Goal: Communication & Community: Share content

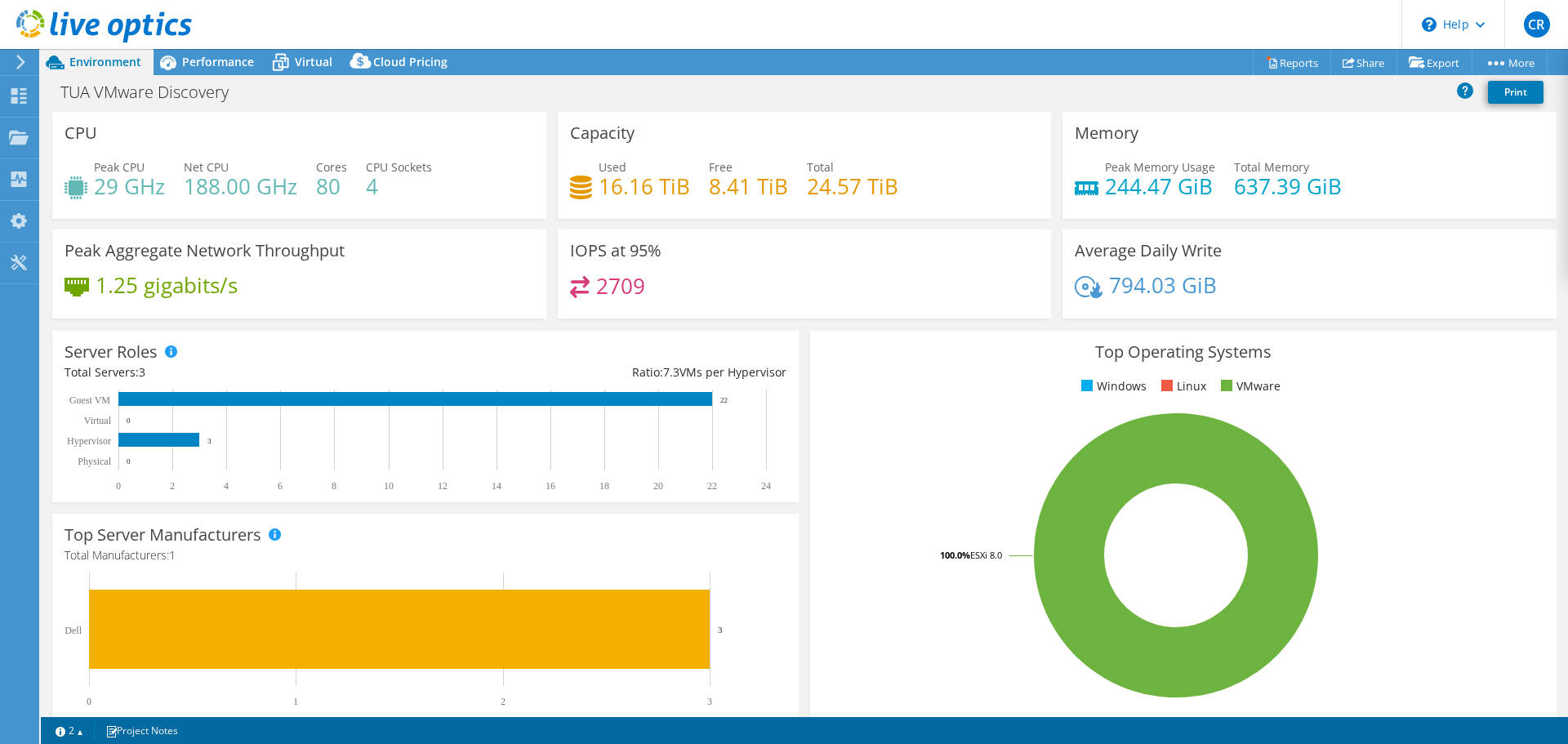
select select "USD"
click at [1278, 62] on link "Reports" at bounding box center [1293, 62] width 78 height 25
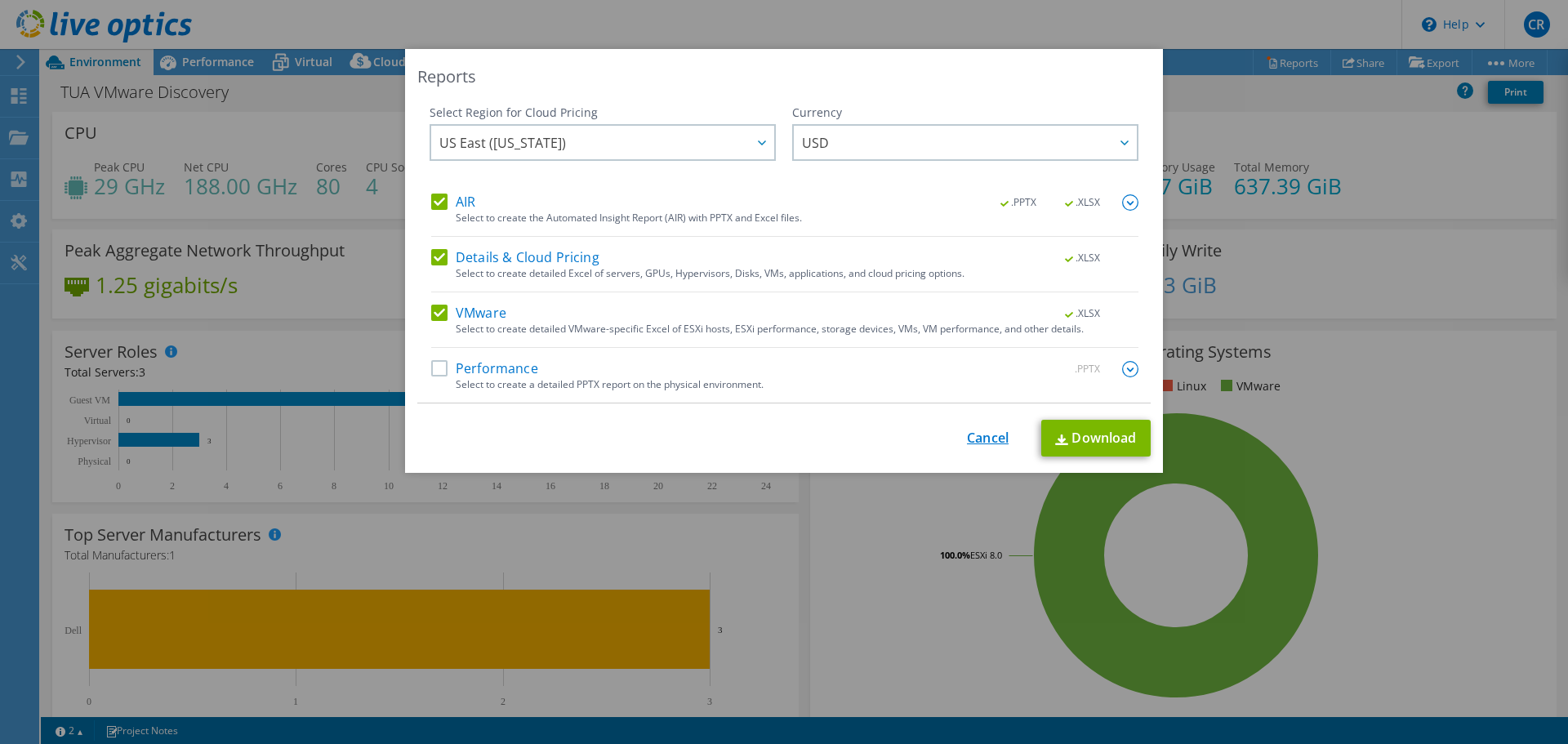
click at [973, 436] on link "Cancel" at bounding box center [988, 439] width 42 height 16
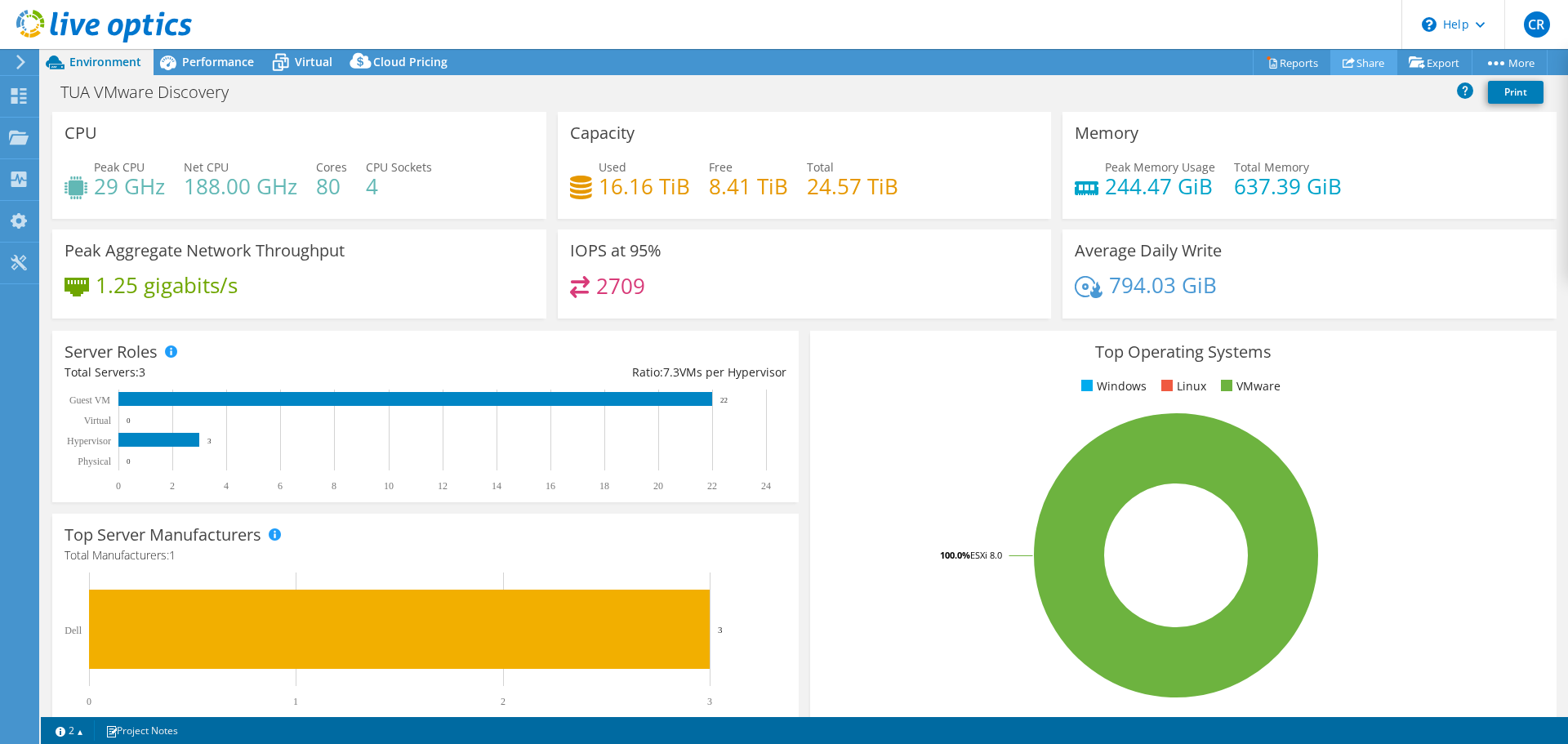
click at [1354, 62] on link "Share" at bounding box center [1364, 62] width 67 height 25
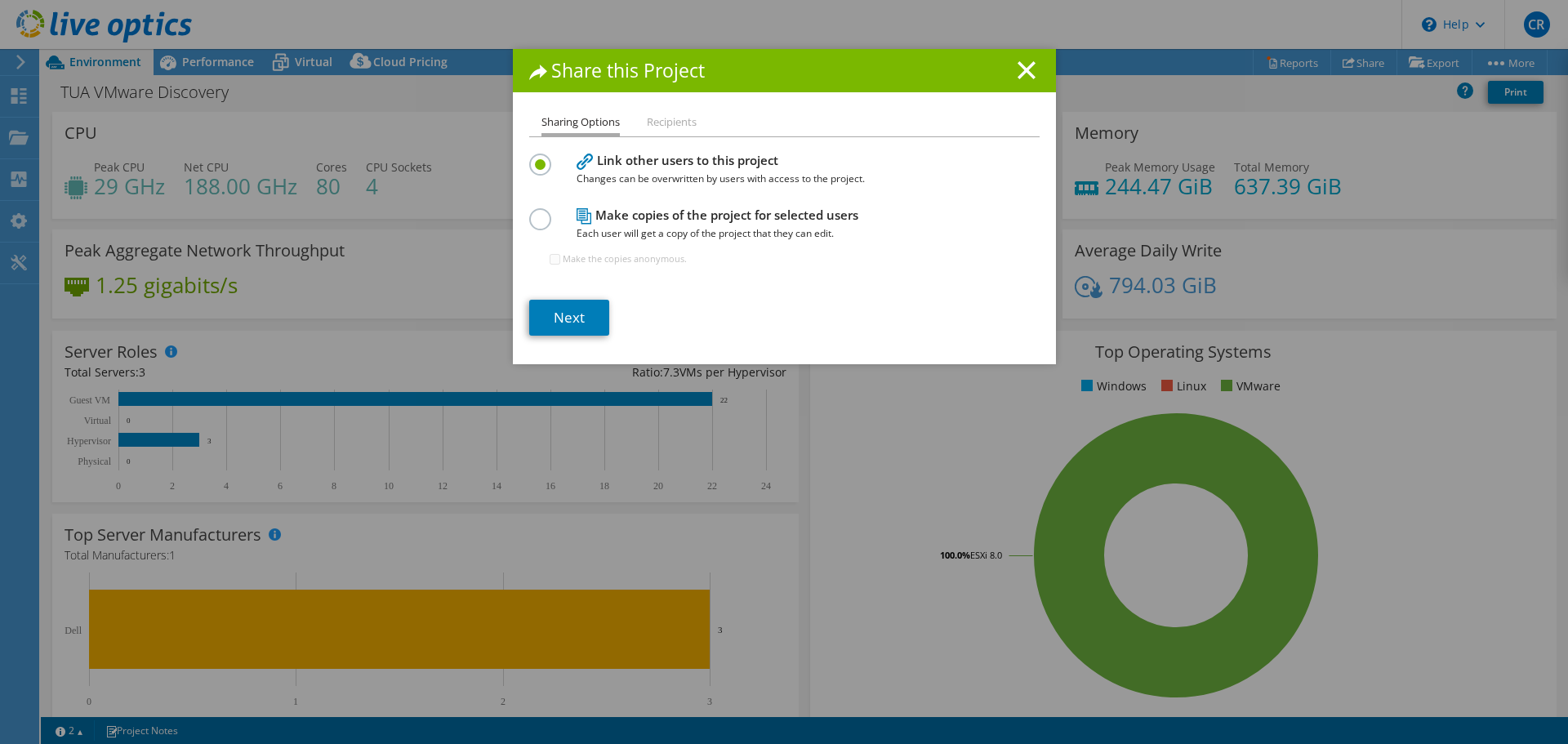
click at [663, 121] on li "Recipients" at bounding box center [671, 122] width 50 height 21
click at [530, 212] on label at bounding box center [543, 210] width 28 height 4
click at [0, 0] on input "radio" at bounding box center [0, 0] width 0 height 0
click at [566, 310] on link "Next" at bounding box center [570, 317] width 80 height 36
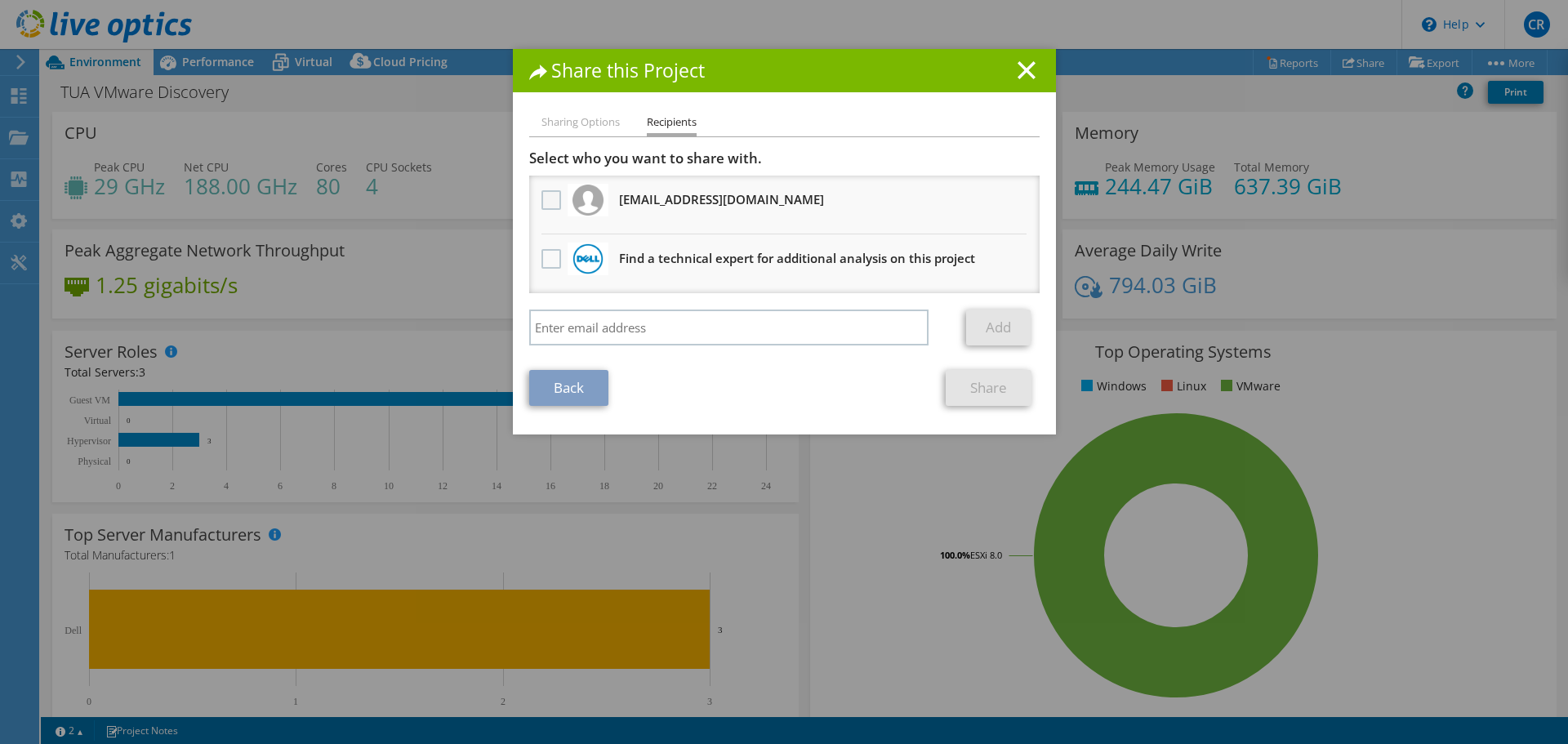
click at [542, 197] on label at bounding box center [553, 200] width 23 height 20
click at [0, 0] on input "checkbox" at bounding box center [0, 0] width 0 height 0
click at [976, 388] on link "Share" at bounding box center [989, 388] width 86 height 36
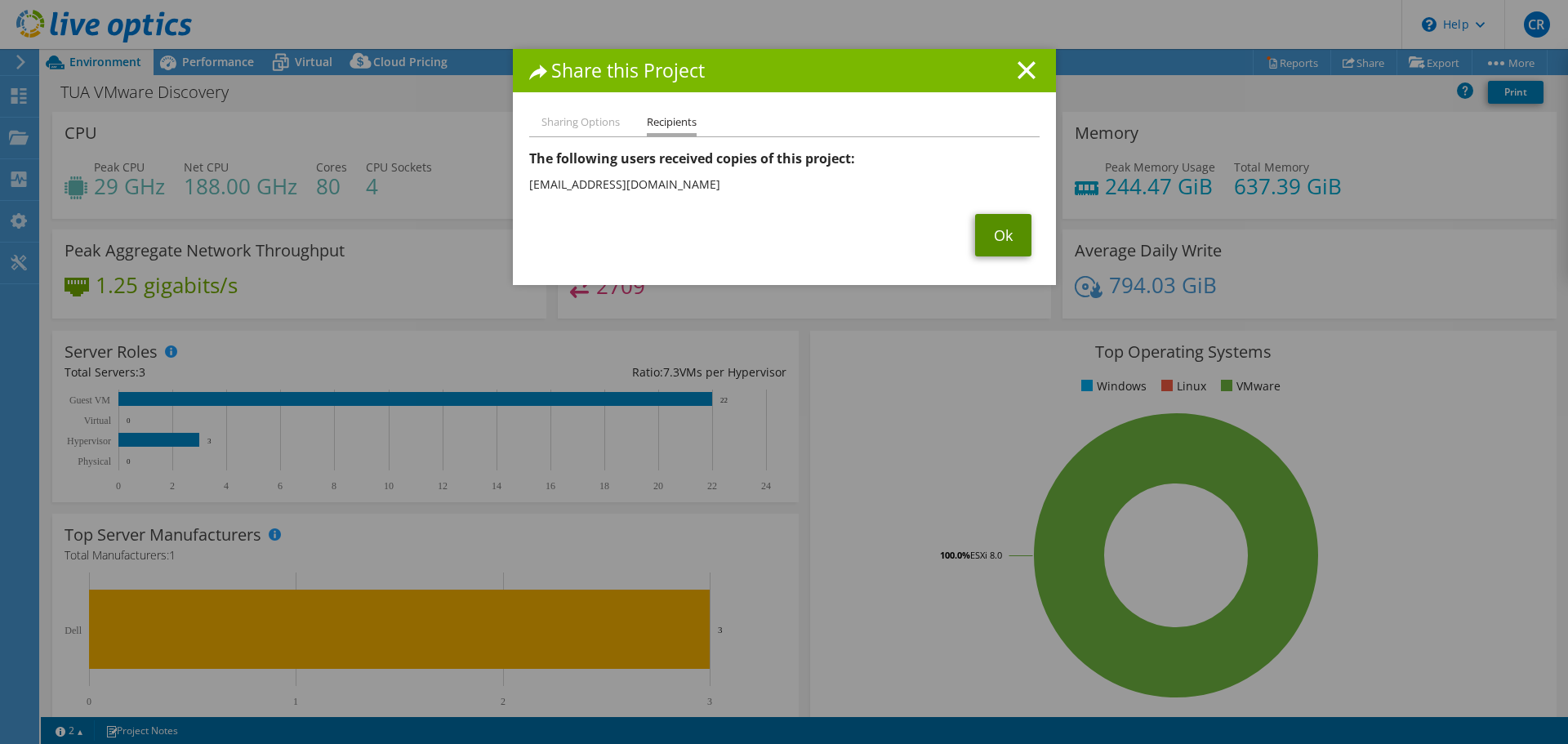
click at [995, 227] on link "Ok" at bounding box center [1003, 234] width 57 height 42
